Goal: Entertainment & Leisure: Consume media (video, audio)

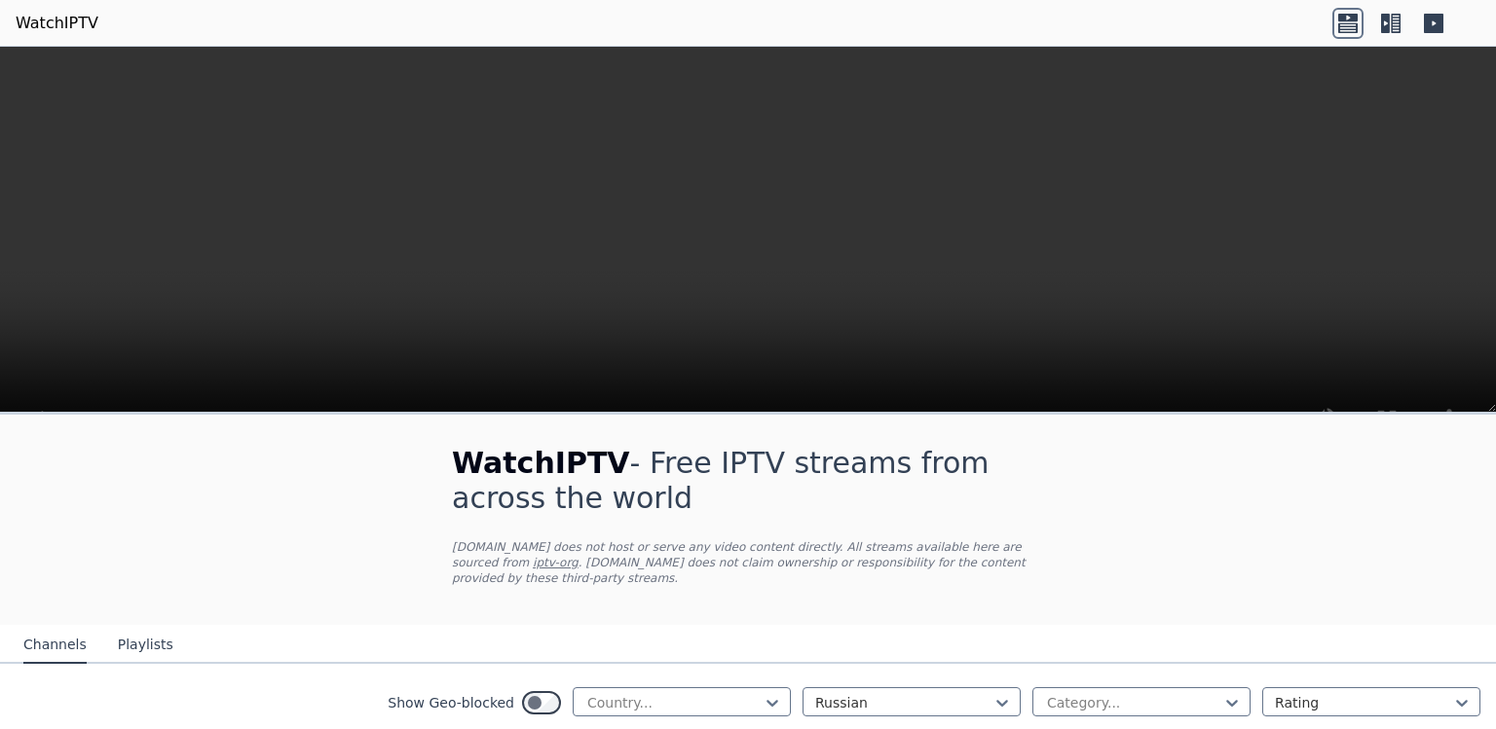
scroll to position [703, 0]
click at [1225, 693] on icon at bounding box center [1231, 702] width 19 height 19
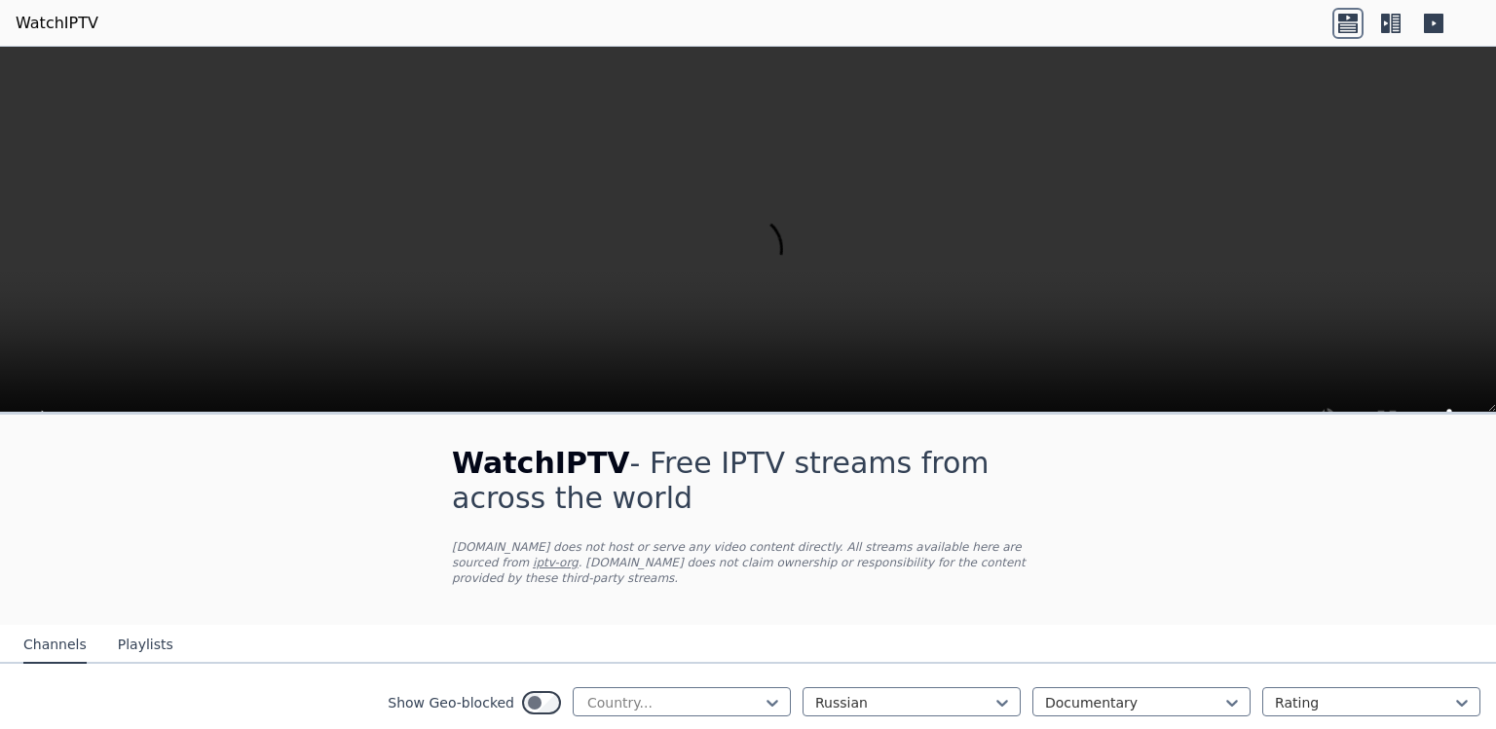
scroll to position [639, 0]
